Goal: Use online tool/utility: Utilize a website feature to perform a specific function

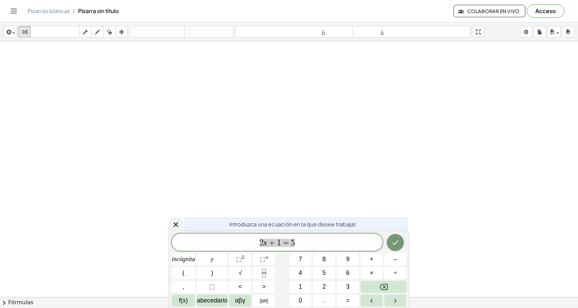
scroll to position [138, 0]
click at [269, 178] on div at bounding box center [289, 173] width 578 height 538
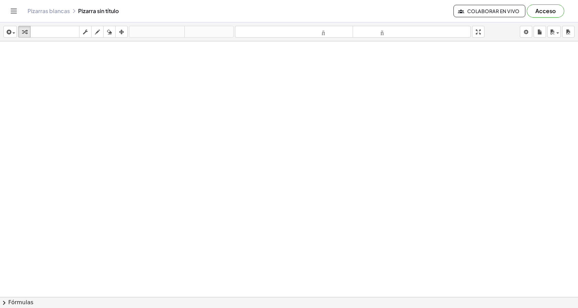
scroll to position [34, 0]
click at [322, 192] on div at bounding box center [289, 276] width 578 height 538
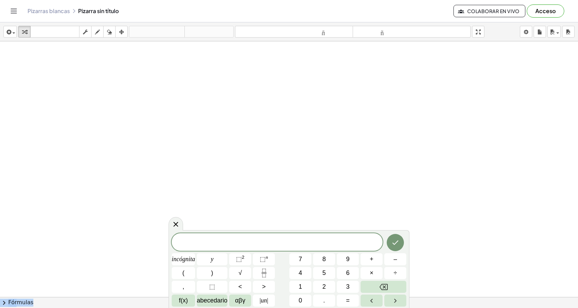
drag, startPoint x: 273, startPoint y: 233, endPoint x: 274, endPoint y: 182, distance: 51.3
click at [274, 182] on body "Actividades matemáticas fáciles de comprender Empezar Banco de actividades Trab…" at bounding box center [289, 154] width 578 height 308
click at [23, 302] on font "Fórmulas" at bounding box center [20, 302] width 25 height 7
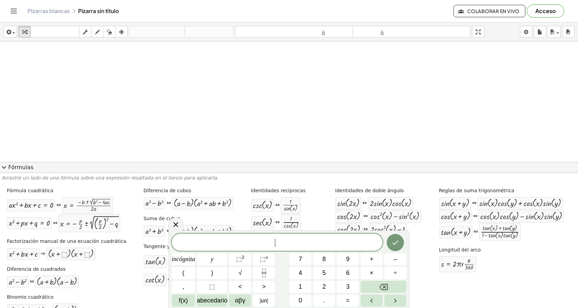
click at [200, 237] on div "****** ​" at bounding box center [277, 241] width 211 height 17
click at [9, 168] on font "Fórmulas" at bounding box center [20, 167] width 25 height 7
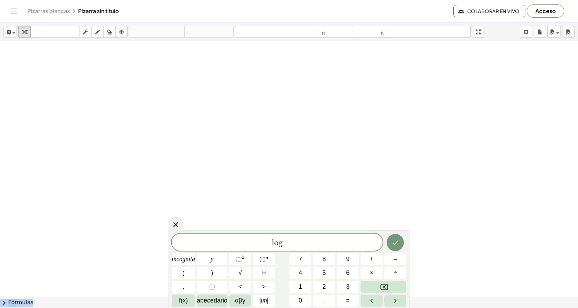
drag, startPoint x: 225, startPoint y: 231, endPoint x: 214, endPoint y: 153, distance: 78.2
click at [214, 153] on body "Actividades matemáticas fáciles de comprender Empezar Banco de actividades Trab…" at bounding box center [289, 154] width 578 height 308
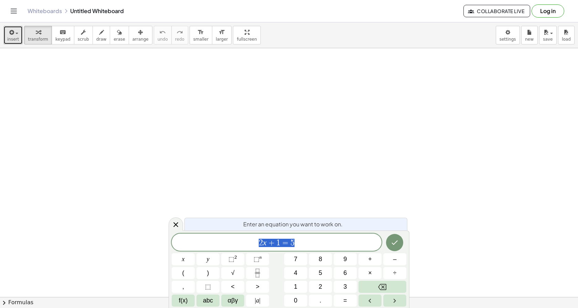
click at [19, 36] on button "insert" at bounding box center [12, 35] width 19 height 19
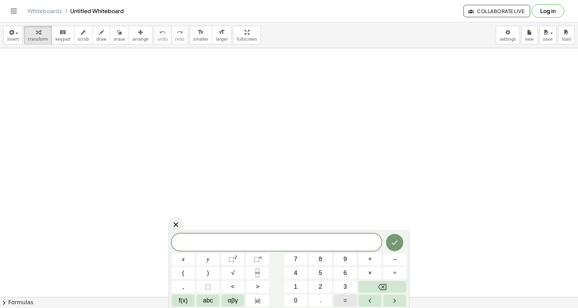
click at [345, 298] on span "=" at bounding box center [345, 300] width 4 height 9
click at [376, 285] on button "Backspace" at bounding box center [382, 286] width 48 height 12
click at [256, 287] on span ">" at bounding box center [258, 286] width 4 height 9
drag, startPoint x: 306, startPoint y: 243, endPoint x: 267, endPoint y: 244, distance: 39.3
click at [267, 244] on span ">" at bounding box center [277, 243] width 210 height 10
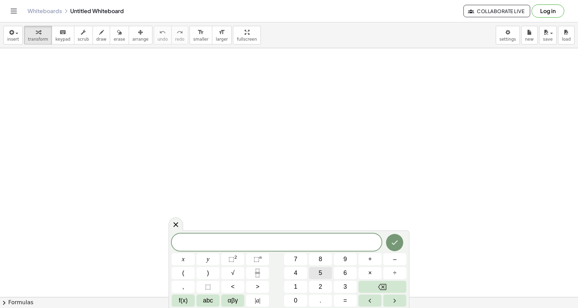
click at [320, 269] on span "5" at bounding box center [320, 272] width 3 height 9
click at [395, 245] on icon "Done" at bounding box center [394, 242] width 8 height 8
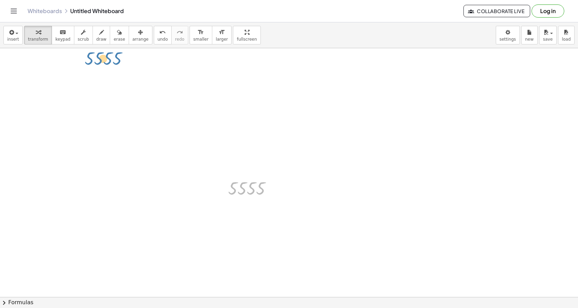
drag, startPoint x: 261, startPoint y: 187, endPoint x: 97, endPoint y: 57, distance: 209.9
drag, startPoint x: 249, startPoint y: 159, endPoint x: 220, endPoint y: 77, distance: 87.0
click at [246, 206] on icon at bounding box center [247, 206] width 6 height 6
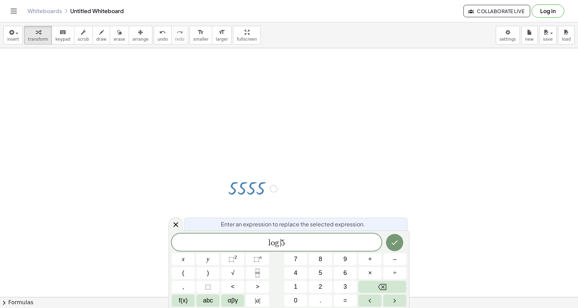
click at [281, 240] on span "l o g ​ 5" at bounding box center [277, 243] width 210 height 10
click at [259, 301] on span "| a |" at bounding box center [258, 300] width 6 height 9
click at [13, 35] on icon "button" at bounding box center [11, 32] width 6 height 8
